Goal: Task Accomplishment & Management: Complete application form

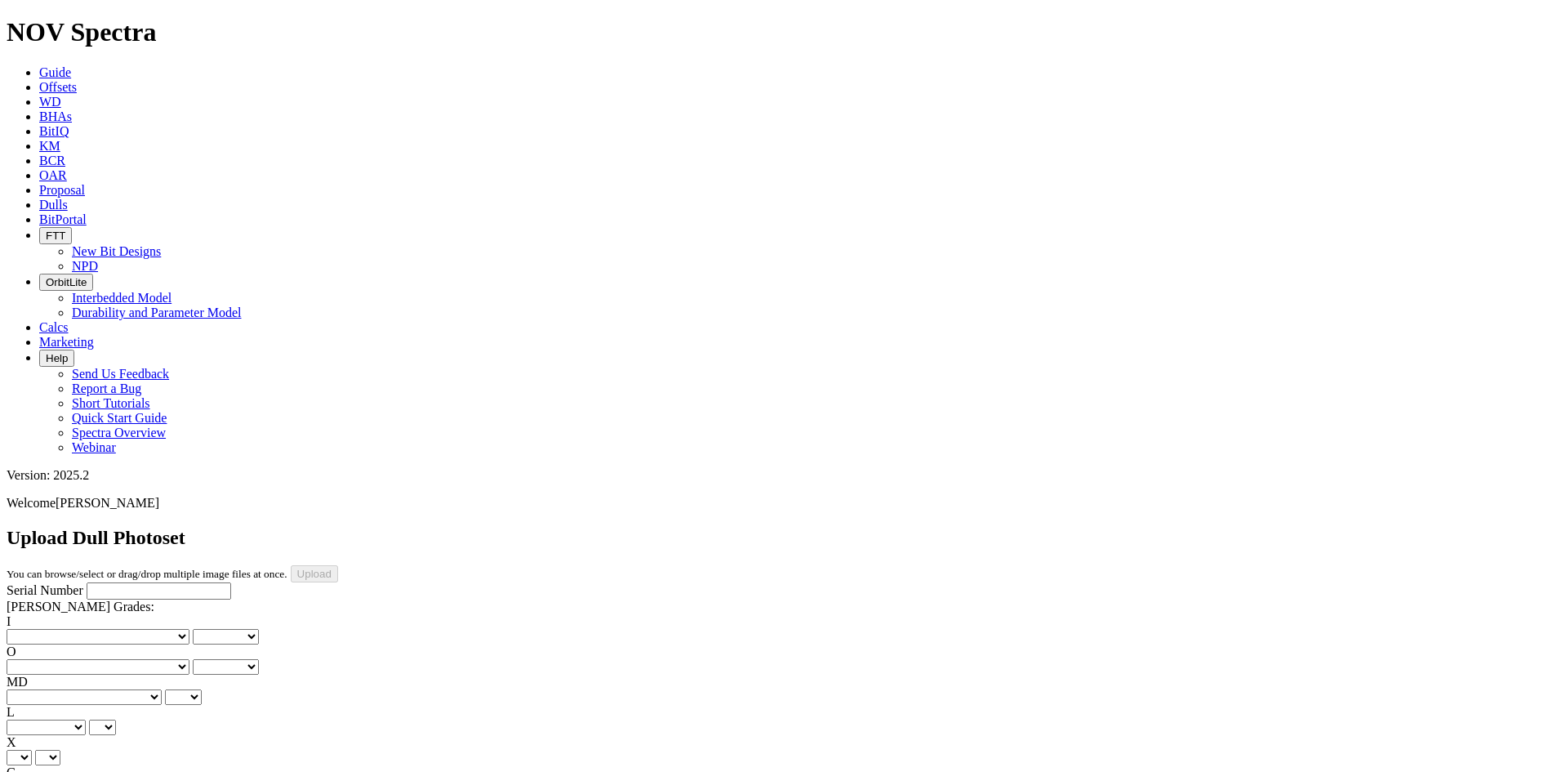
drag, startPoint x: 78, startPoint y: 157, endPoint x: 368, endPoint y: 189, distance: 291.8
click at [87, 582] on input "Serial Number" at bounding box center [159, 590] width 144 height 18
paste input "A321312"
type input "A321312"
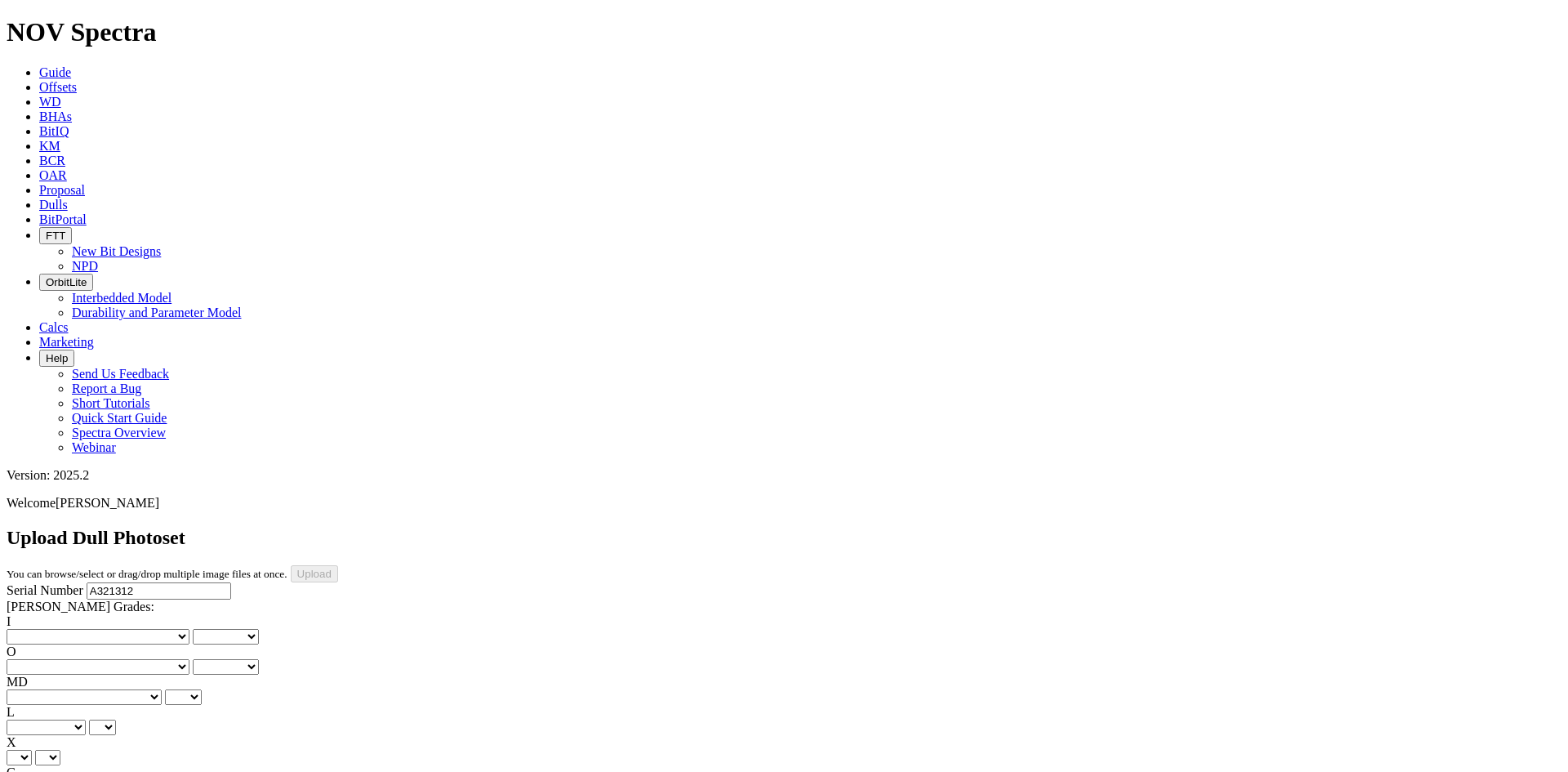
type input "[DATE]"
click at [52, 629] on select "No lost, worn or damaged cutters 0 1 2 3 4 5 6 7 8 No diamond table left on any…" at bounding box center [98, 636] width 183 height 16
select select "number:1"
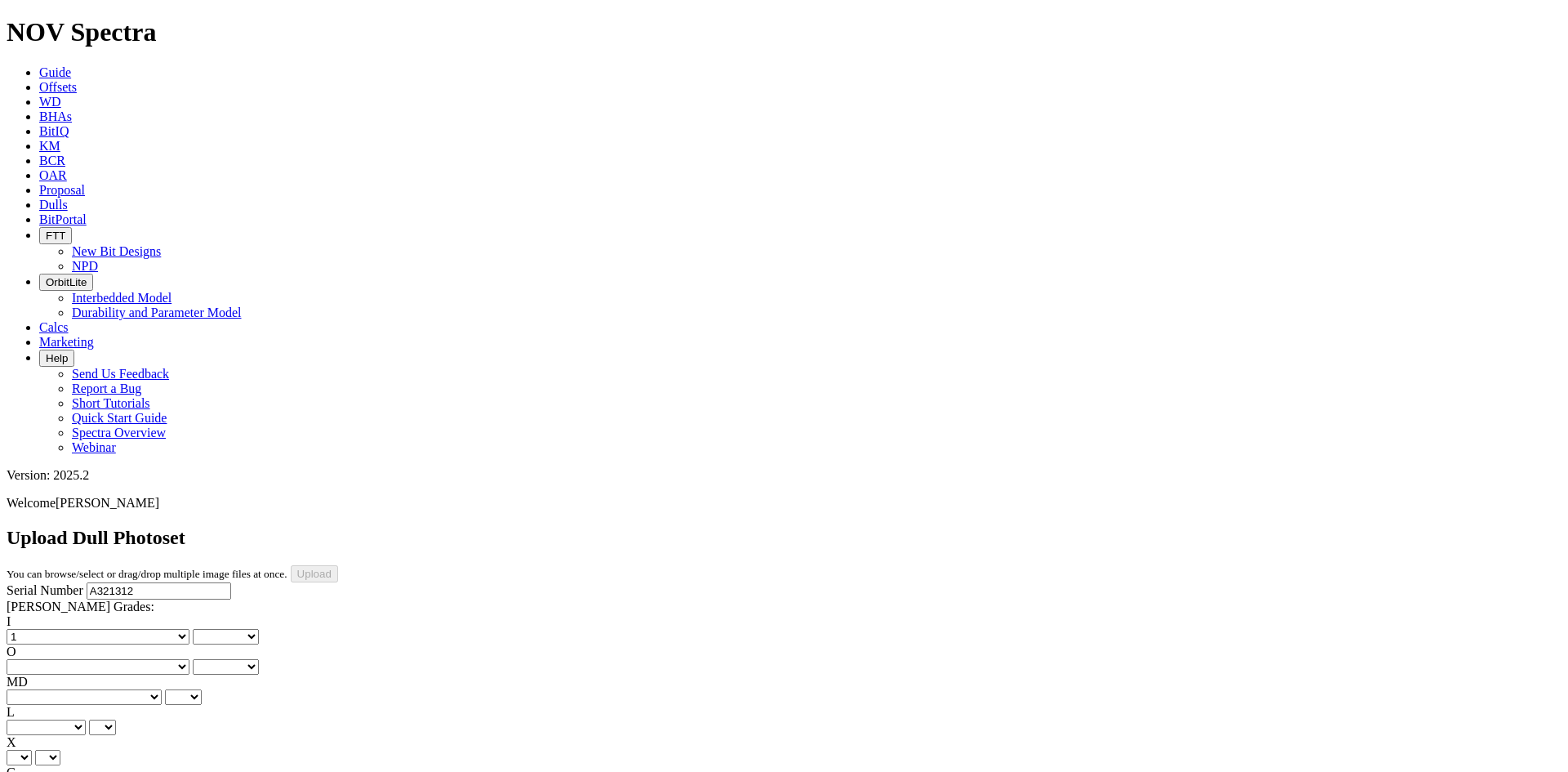
click at [32, 629] on select "No lost, worn or damaged cutters 0 1 2 3 4 5 6 7 8 No diamond table left on any…" at bounding box center [98, 636] width 183 height 16
select select "number:1"
click at [162, 659] on select "No lost, worn or damaged cutters 0 1 2 3 4 5 6 7 8 No diamond table left on any…" at bounding box center [98, 667] width 183 height 16
select select "number:1"
click at [116, 659] on select "No lost, worn or damaged cutters 0 1 2 3 4 5 6 7 8 No diamond table left on any…" at bounding box center [98, 667] width 183 height 16
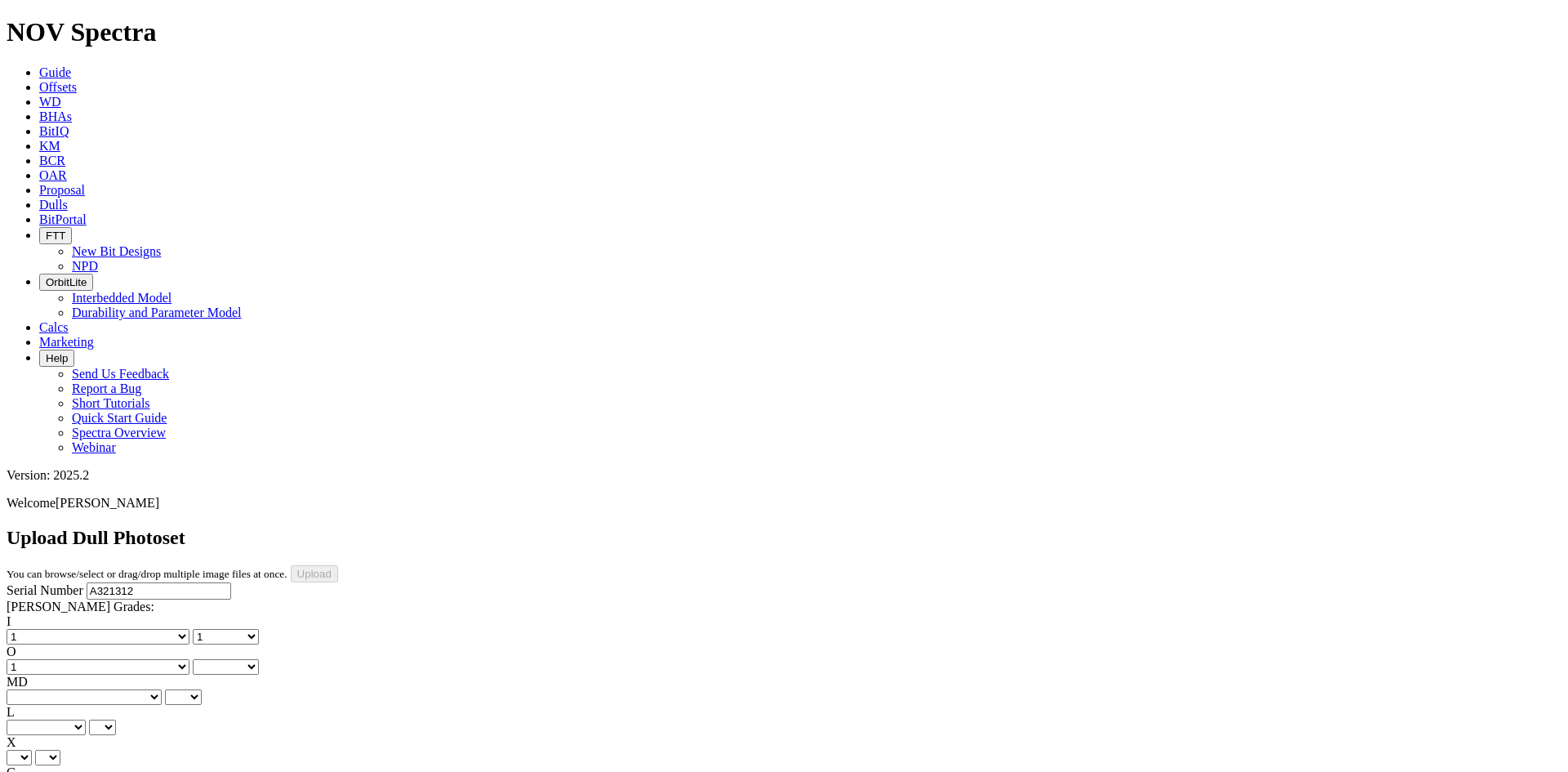
select select "number:1"
click at [32, 689] on select "BF - Bond Failure BT - Broken Teeth/Cutters BU - Balled Up Bit CR - Cored CT - …" at bounding box center [84, 697] width 155 height 16
select select "string:LT"
click at [32, 689] on select "BF - Bond Failure BT - Broken Teeth/Cutters BU - Balled Up Bit CR - Cored CT - …" at bounding box center [84, 697] width 155 height 16
select select "string:LT"
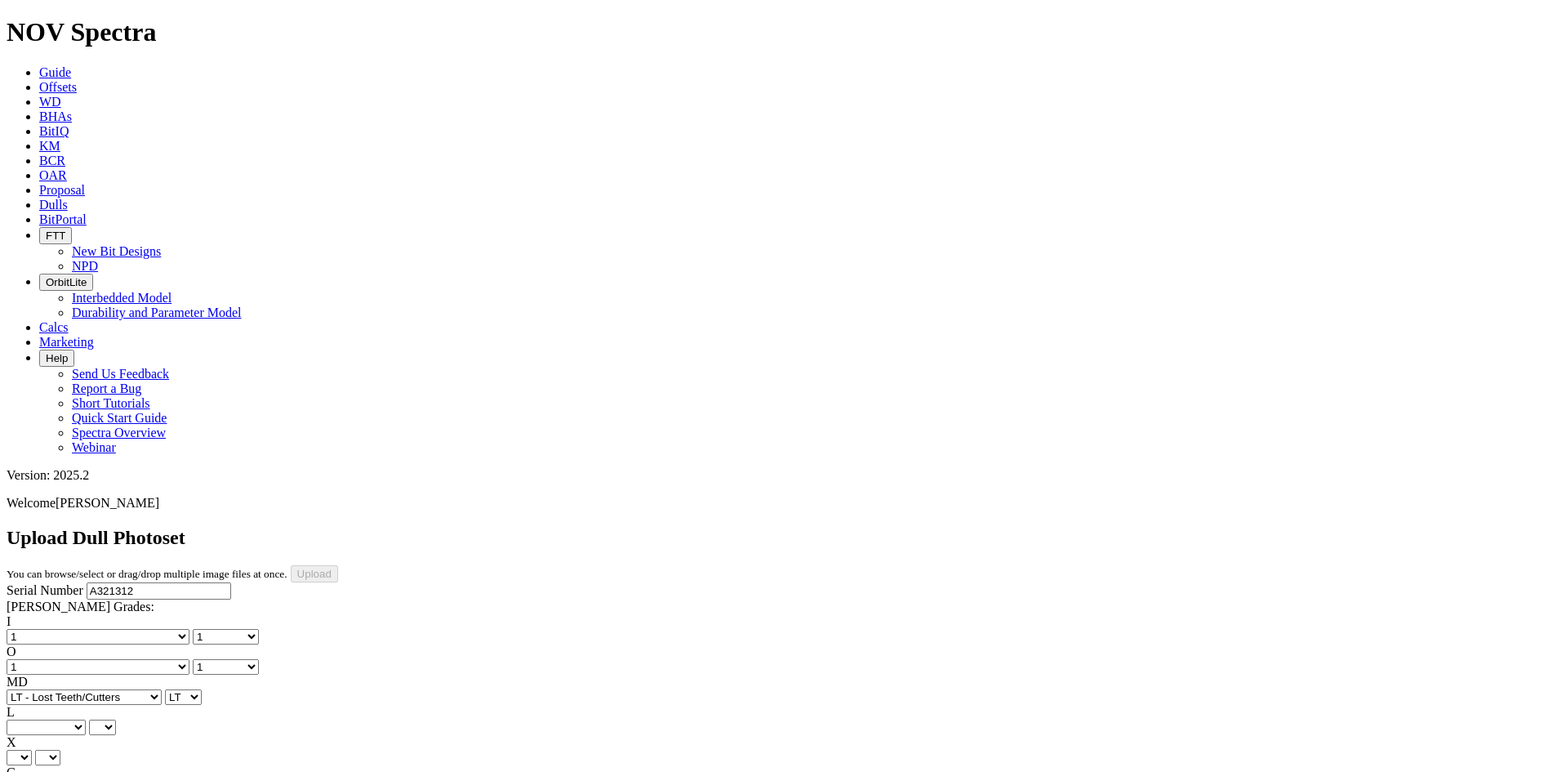
click at [86, 719] on select "A - All C - Cone G - Gauge N - Nose S - Shoulder T - Taper" at bounding box center [46, 727] width 79 height 16
select select "string:C"
click at [86, 719] on select "A - All C - Cone G - Gauge N - Nose S - Shoulder T - Taper" at bounding box center [46, 727] width 79 height 16
select select "string:C"
click at [32, 750] on select "X" at bounding box center [20, 757] width 25 height 16
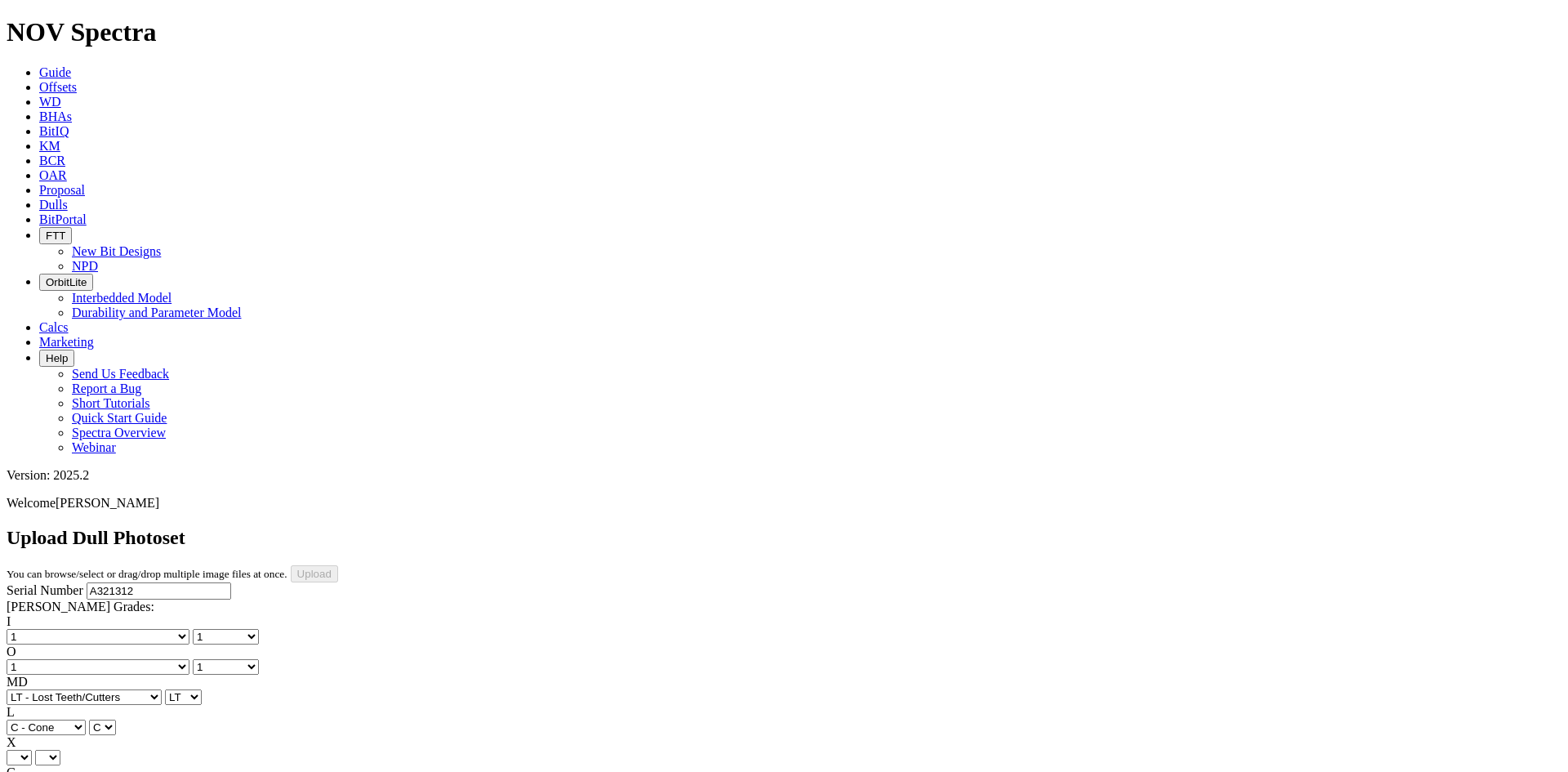
select select "string:X"
click at [32, 750] on select "X" at bounding box center [20, 757] width 25 height 16
select select "string:X"
select select "string:I"
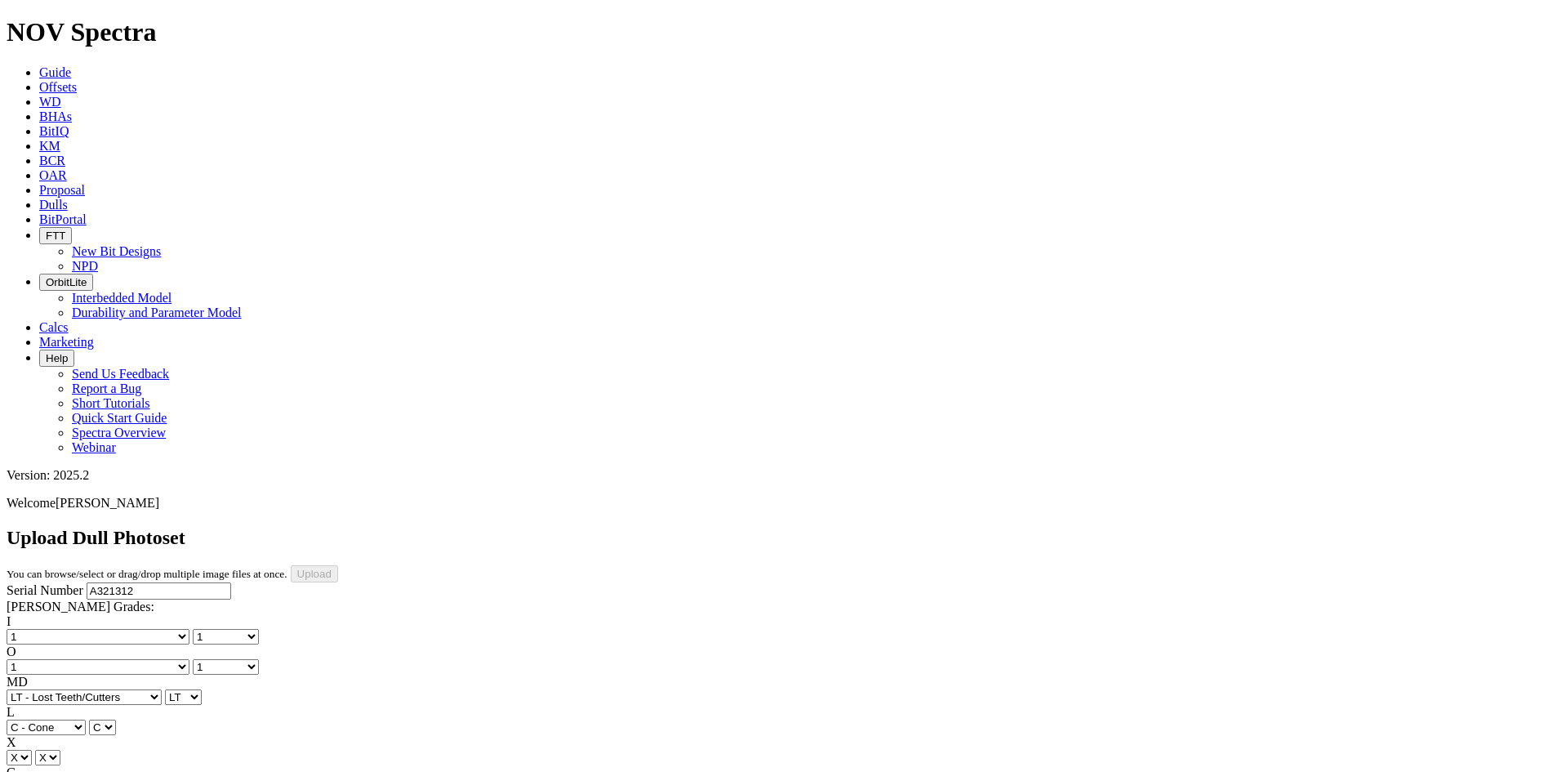
select select "string:I"
select select "string:WT"
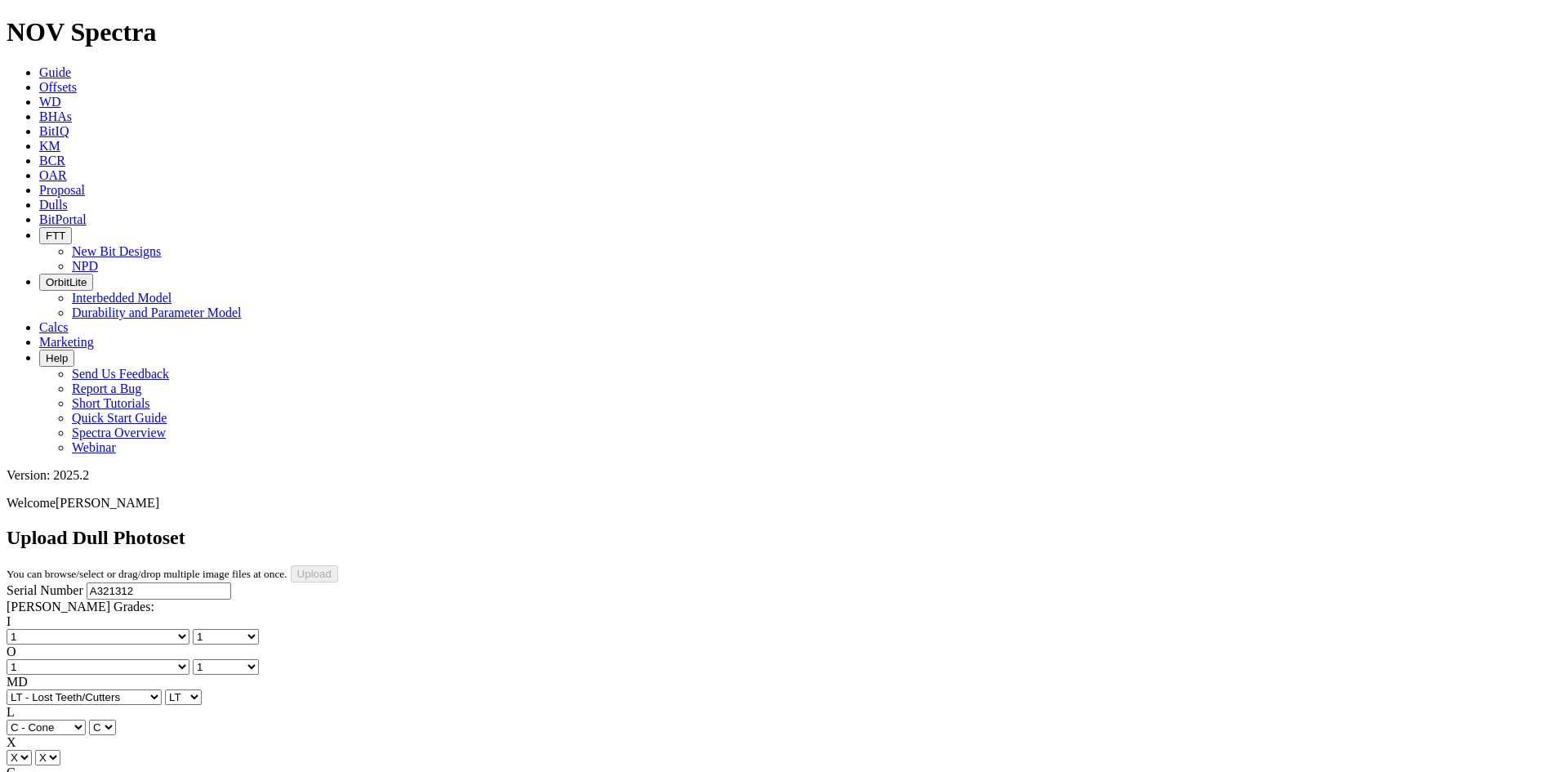
select select "string:WT"
click at [137, 582] on div "Serial Number A321312 [PERSON_NAME] Grades: I No lost, worn or damaged cutters …" at bounding box center [784, 734] width 1555 height 305
select select "string:_"
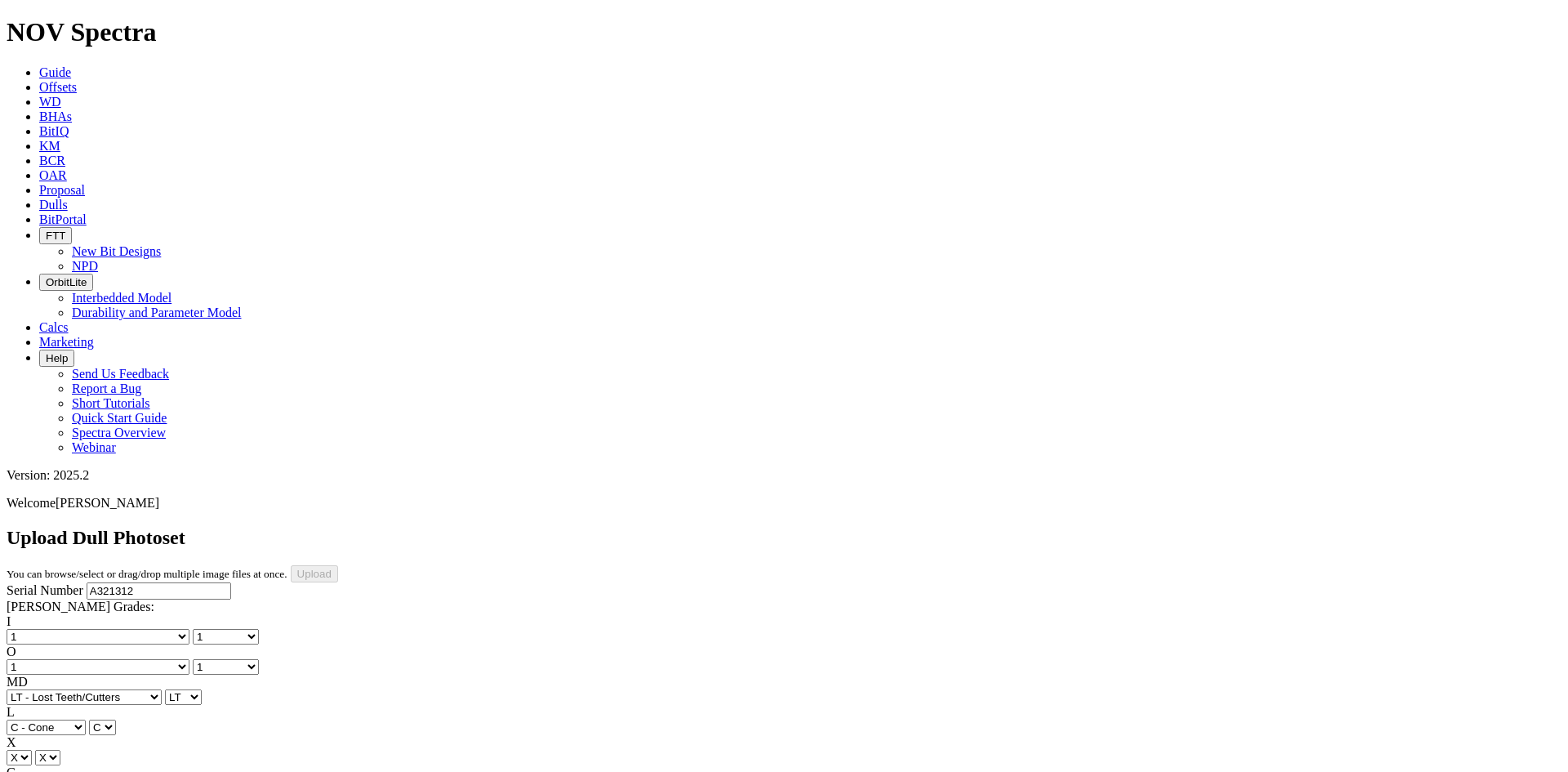
select select "string:_"
click at [338, 565] on input "Upload" at bounding box center [314, 574] width 48 height 18
